Goal: Navigation & Orientation: Find specific page/section

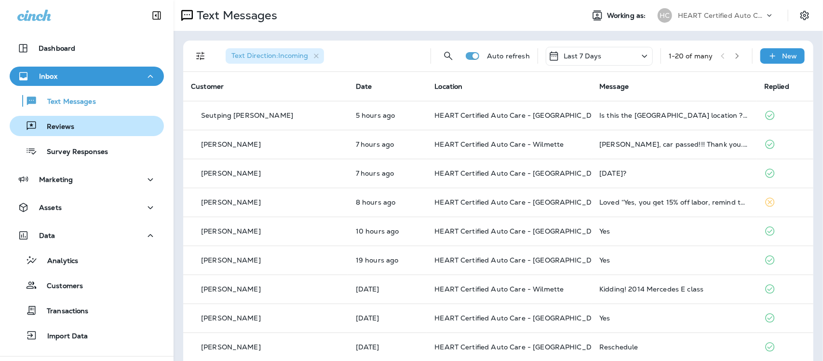
click at [60, 129] on p "Reviews" at bounding box center [55, 126] width 37 height 9
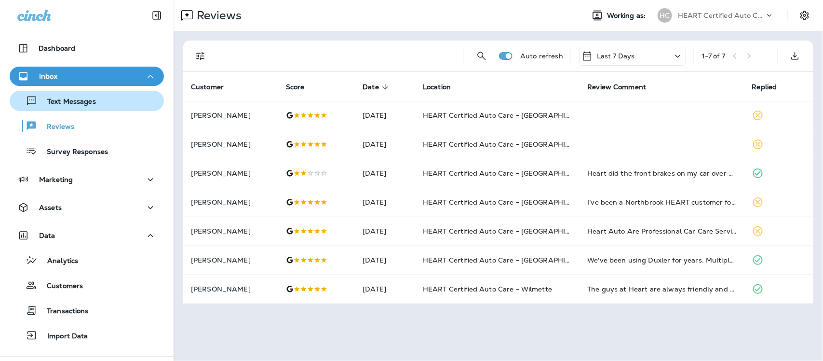
click at [64, 102] on p "Text Messages" at bounding box center [67, 101] width 58 height 9
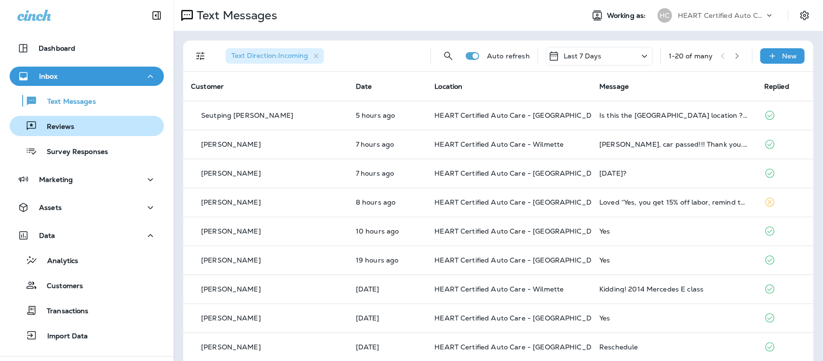
click at [57, 128] on p "Reviews" at bounding box center [55, 126] width 37 height 9
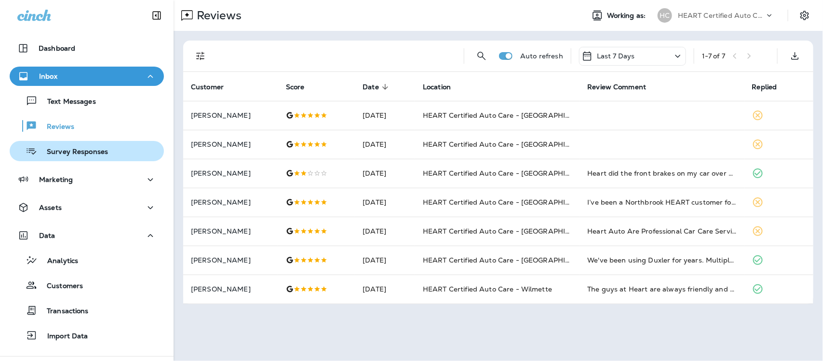
click at [60, 148] on p "Survey Responses" at bounding box center [72, 152] width 71 height 9
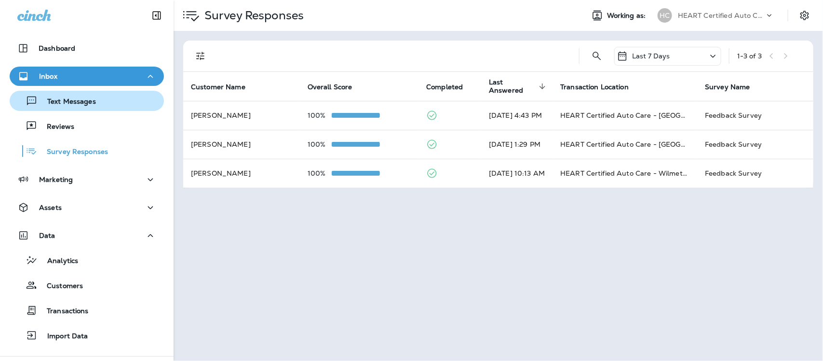
click at [66, 104] on p "Text Messages" at bounding box center [67, 101] width 58 height 9
